Goal: Task Accomplishment & Management: Use online tool/utility

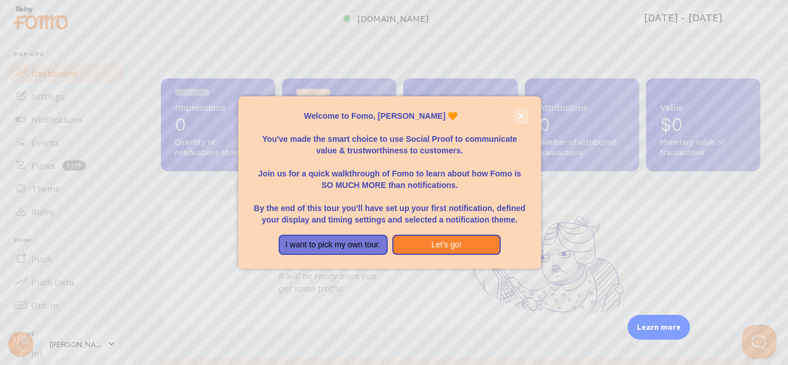
click at [519, 111] on button "close," at bounding box center [521, 116] width 12 height 12
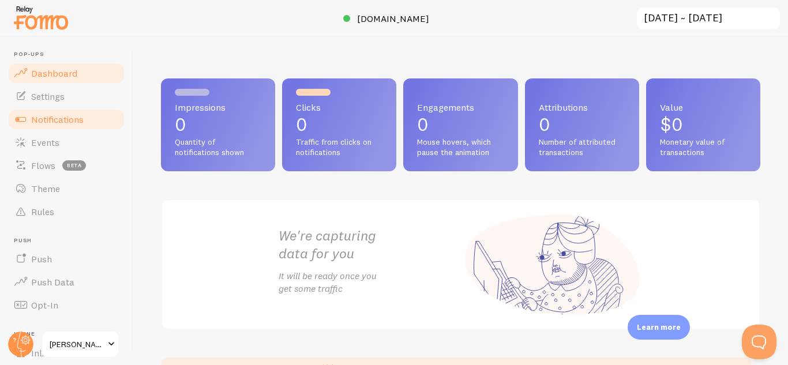
click at [68, 122] on span "Notifications" at bounding box center [57, 120] width 52 height 12
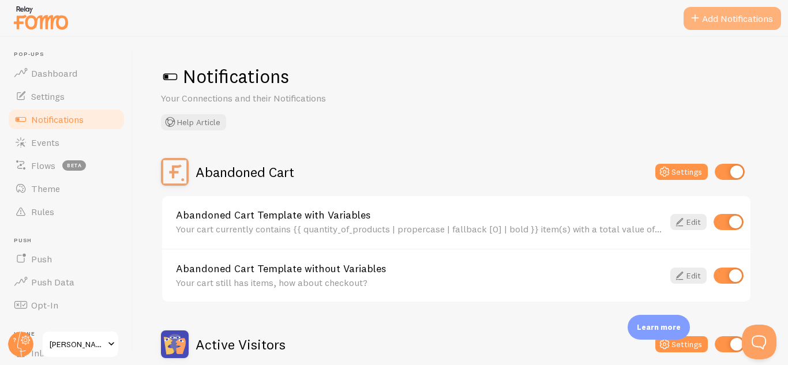
click at [727, 14] on button "Add Notifications" at bounding box center [731, 18] width 97 height 23
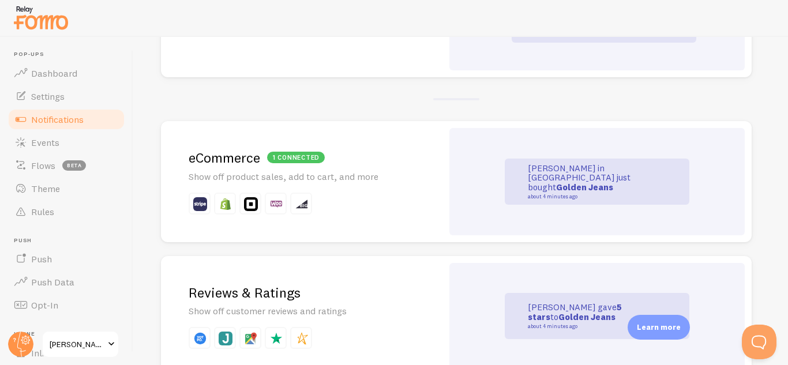
scroll to position [214, 0]
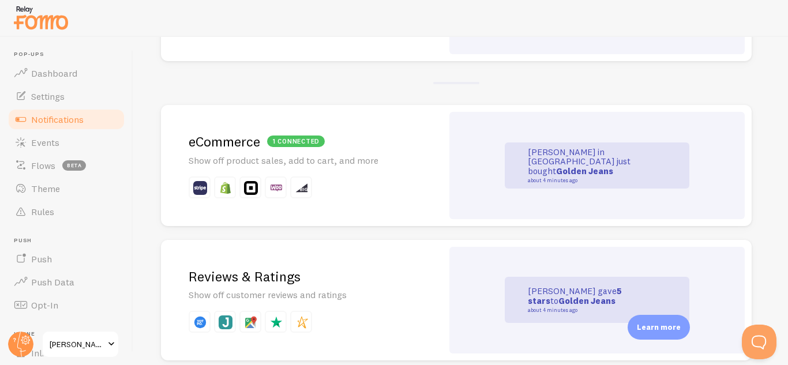
click at [224, 188] on img at bounding box center [226, 188] width 14 height 14
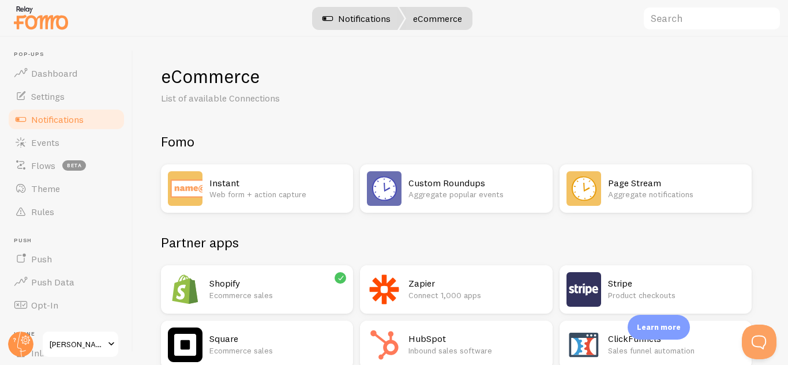
click at [352, 19] on link "Notifications" at bounding box center [356, 18] width 96 height 23
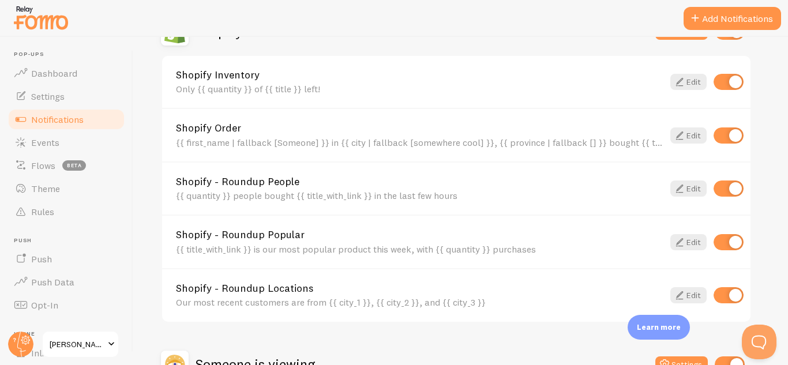
scroll to position [430, 0]
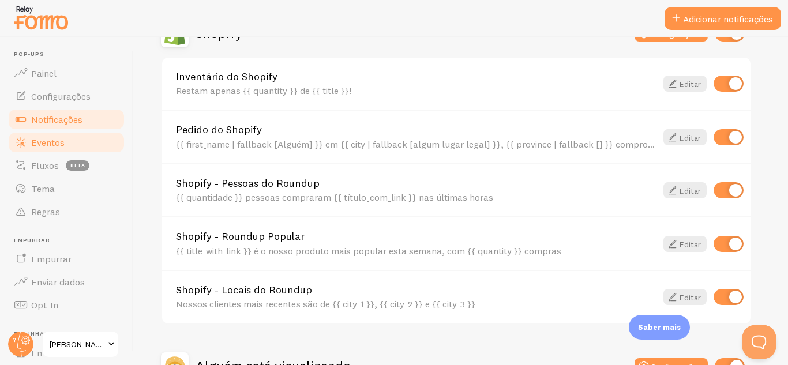
click at [45, 145] on font "Eventos" at bounding box center [47, 143] width 33 height 12
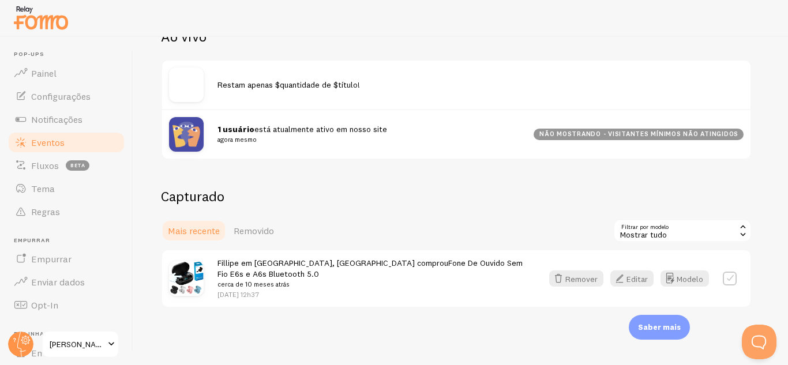
scroll to position [145, 0]
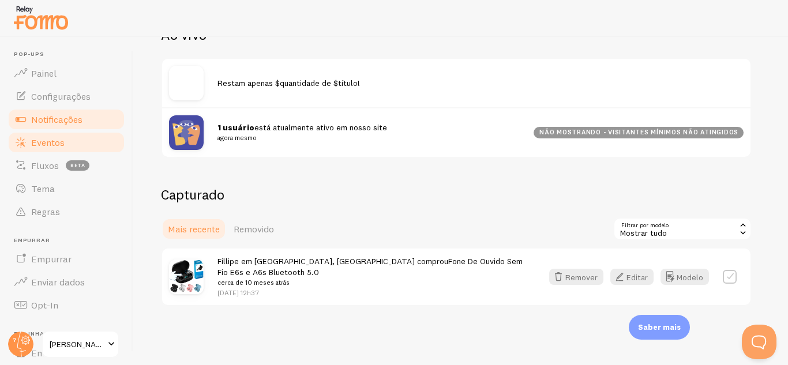
click at [48, 112] on link "Notificações" at bounding box center [66, 119] width 119 height 23
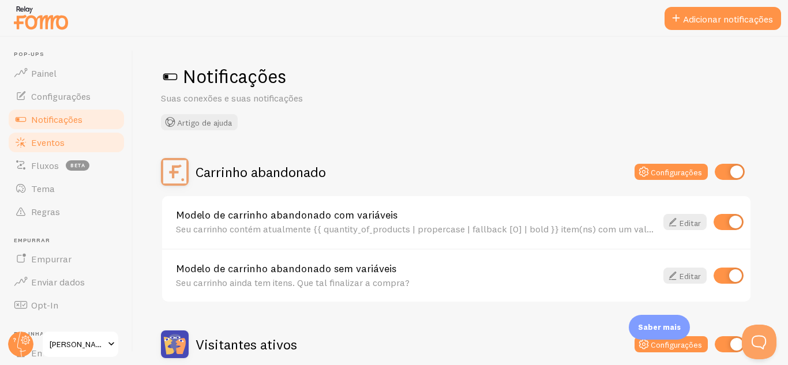
click at [62, 137] on font "Eventos" at bounding box center [47, 143] width 33 height 12
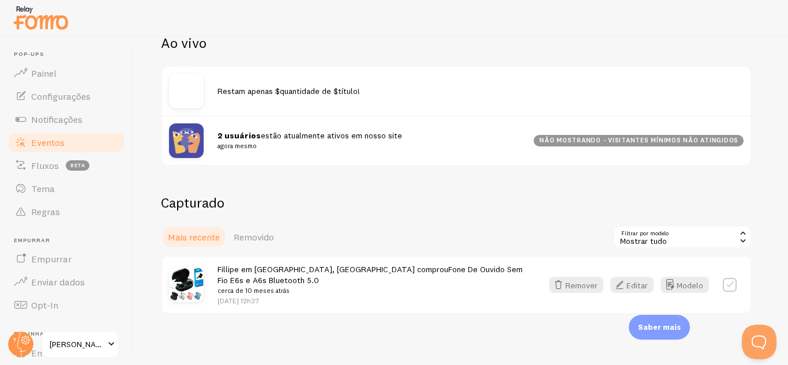
scroll to position [145, 0]
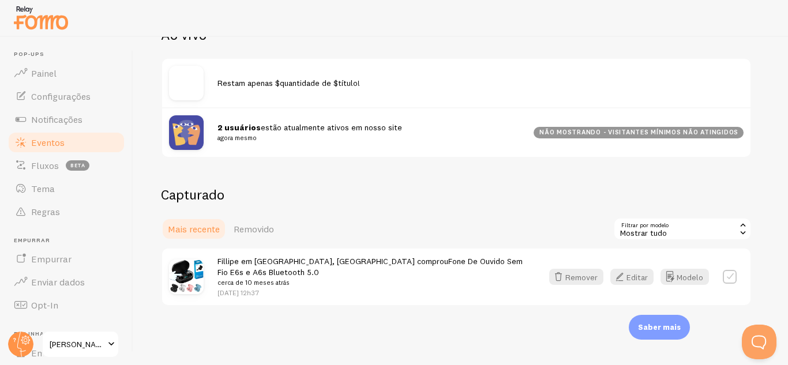
click at [743, 229] on icon at bounding box center [743, 225] width 10 height 10
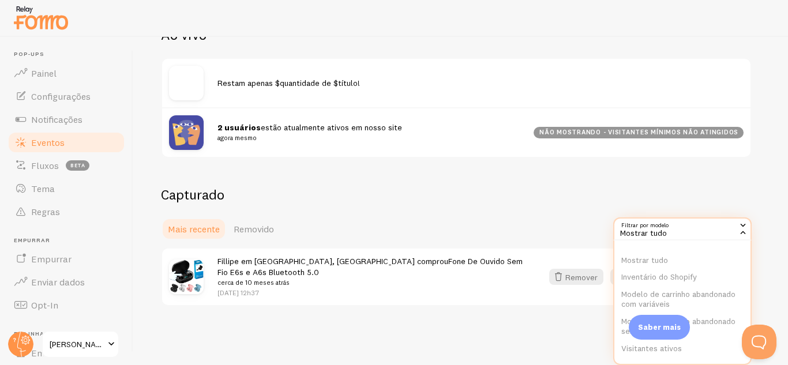
click at [752, 169] on div "Eventos Esta é uma coleção de interações de prova social capturadas por suas co…" at bounding box center [460, 201] width 654 height 328
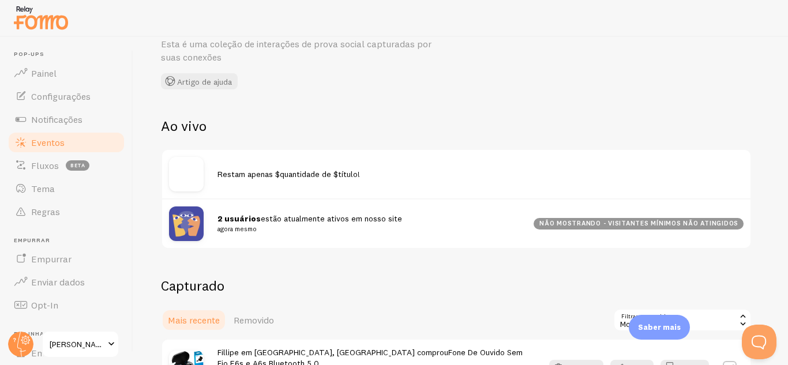
scroll to position [0, 0]
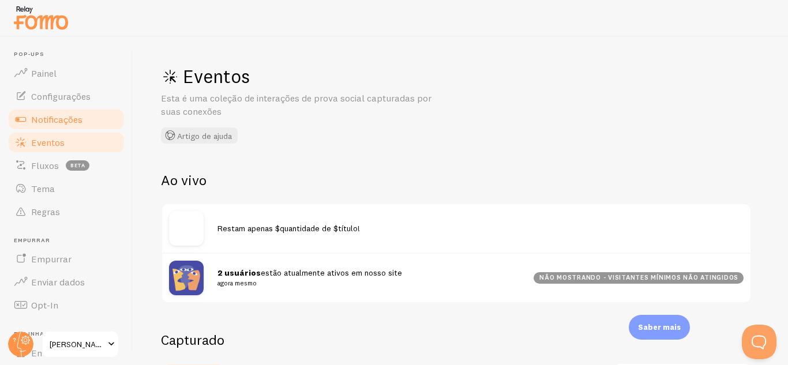
click at [52, 119] on font "Notificações" at bounding box center [56, 120] width 51 height 12
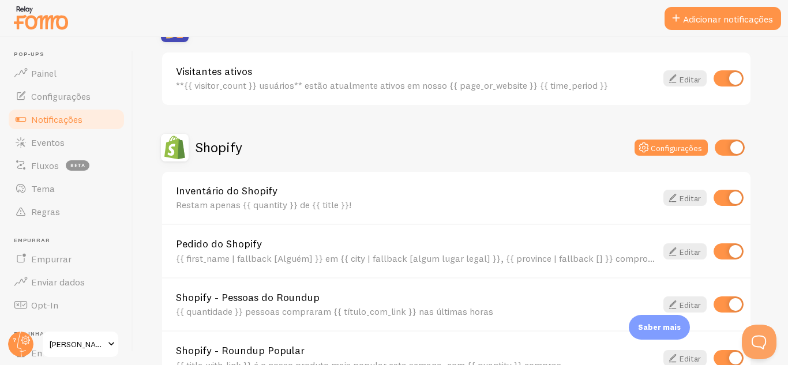
scroll to position [304, 0]
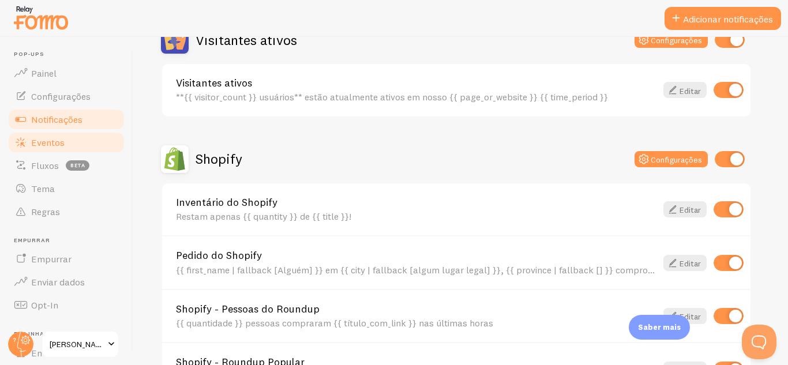
click at [43, 138] on font "Eventos" at bounding box center [47, 143] width 33 height 12
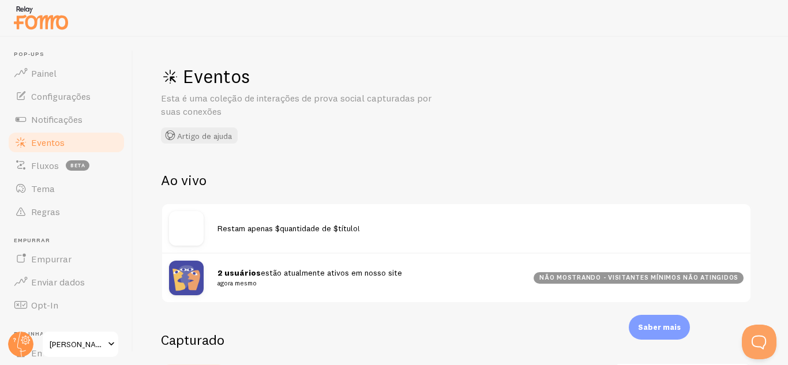
click at [191, 228] on img at bounding box center [186, 228] width 35 height 35
click at [405, 230] on div "Restam apenas $quantidade de $título!" at bounding box center [480, 228] width 526 height 11
drag, startPoint x: 290, startPoint y: 269, endPoint x: 721, endPoint y: 38, distance: 488.9
click at [721, 38] on div "Eventos Esta é uma coleção de interações de prova social capturadas por suas co…" at bounding box center [460, 201] width 654 height 328
click at [642, 115] on div "Eventos Esta é uma coleção de interações de prova social capturadas por suas co…" at bounding box center [460, 201] width 654 height 328
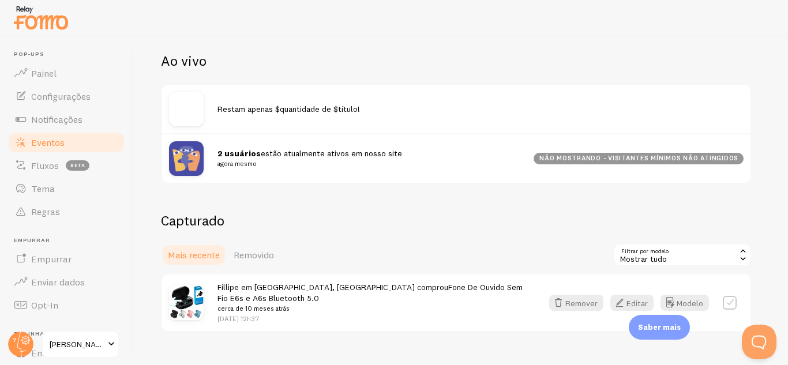
scroll to position [122, 0]
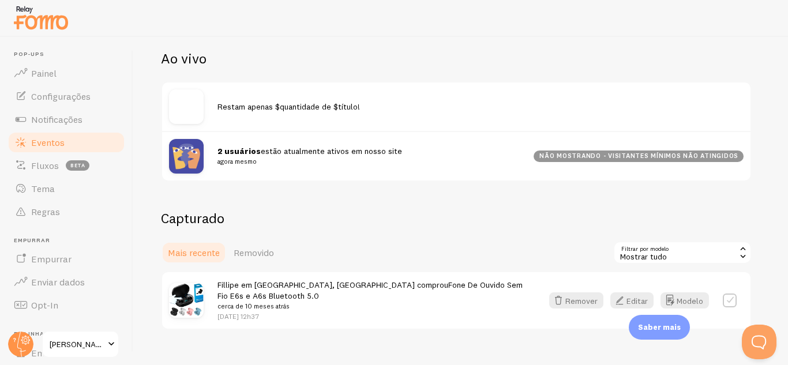
click at [194, 252] on font "Mais recente" at bounding box center [194, 253] width 52 height 12
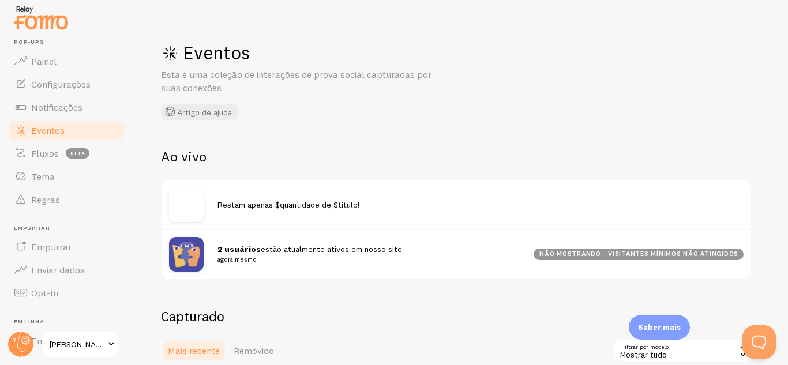
scroll to position [5, 0]
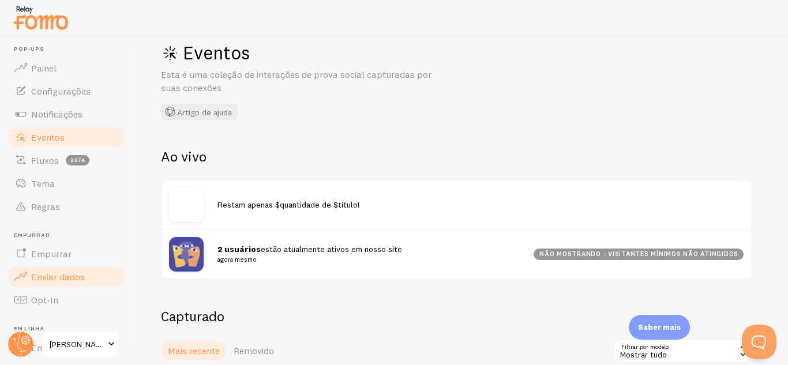
click at [54, 273] on font "Enviar dados" at bounding box center [58, 277] width 54 height 12
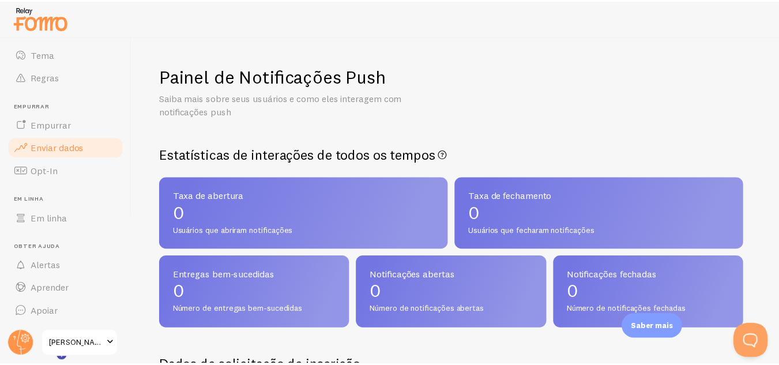
scroll to position [65, 0]
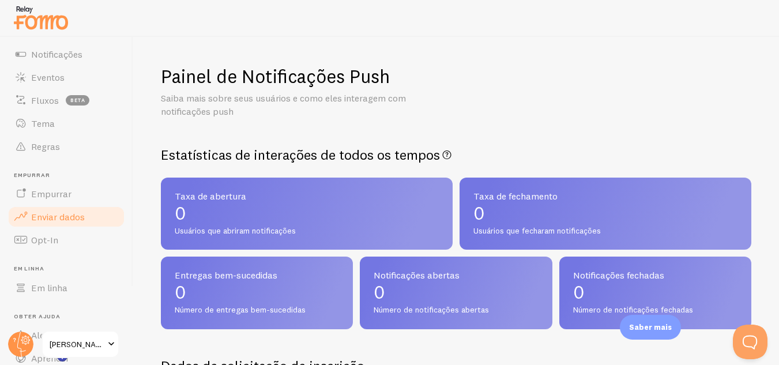
click at [80, 217] on font "Enviar dados" at bounding box center [58, 217] width 54 height 12
click at [51, 193] on font "Empurrar" at bounding box center [51, 194] width 40 height 12
